Goal: Navigation & Orientation: Find specific page/section

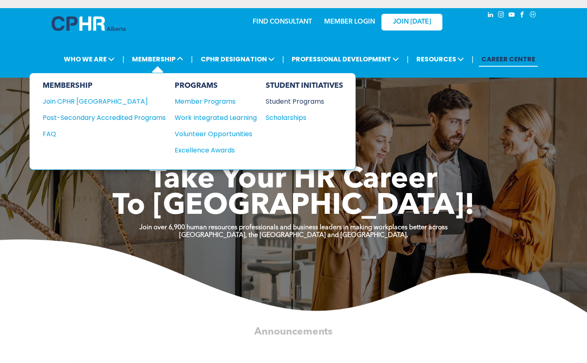
click at [288, 104] on div "Student Programs" at bounding box center [301, 101] width 70 height 10
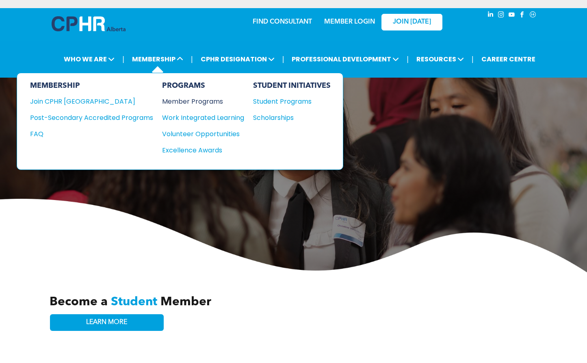
click at [190, 102] on div "Member Programs" at bounding box center [199, 101] width 74 height 10
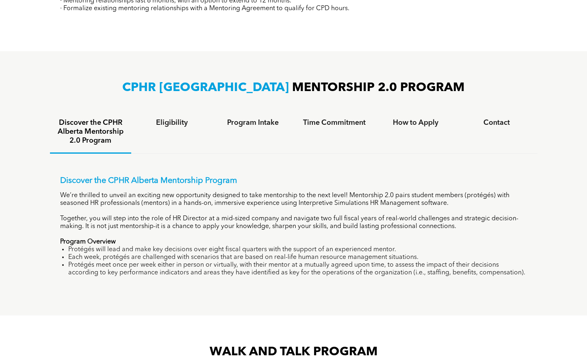
scroll to position [463, 0]
